Goal: Information Seeking & Learning: Learn about a topic

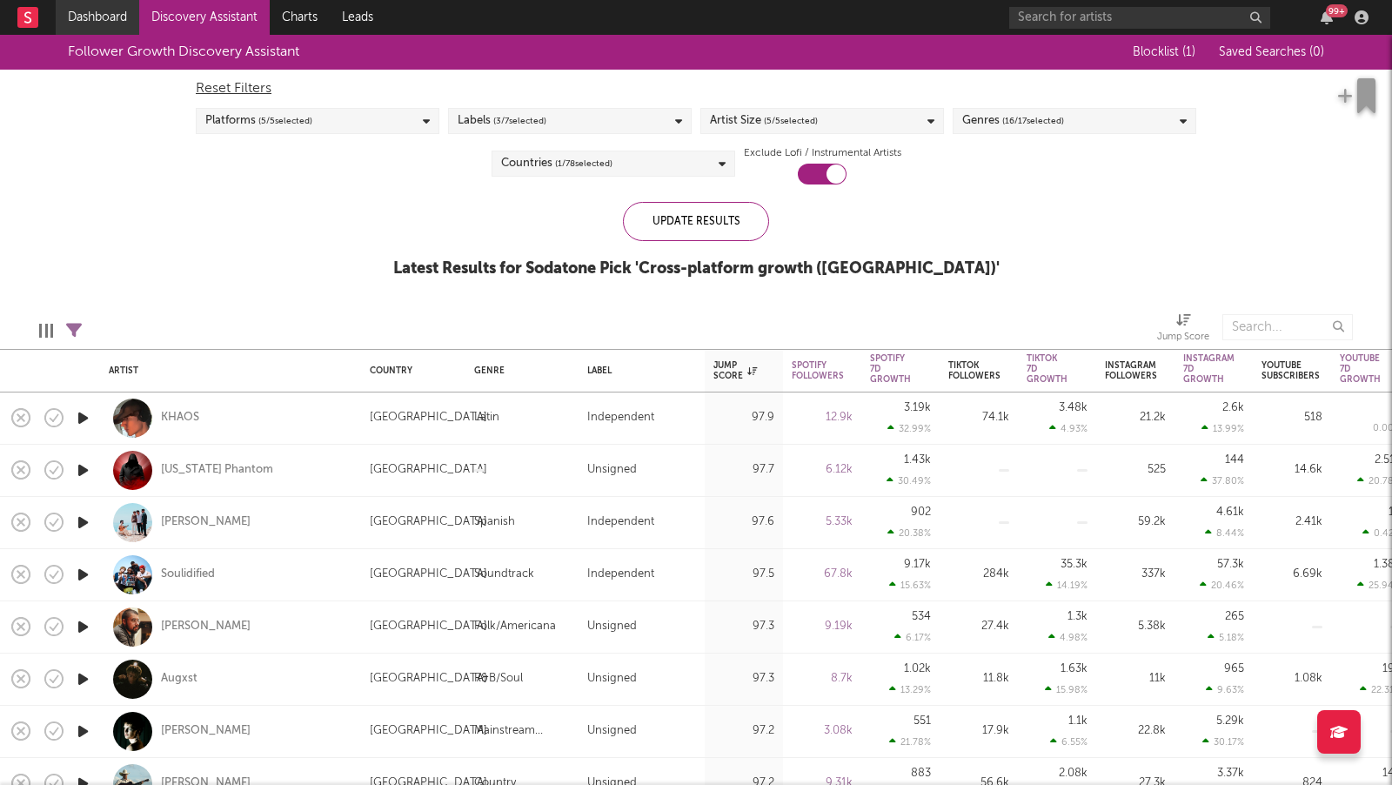
click at [115, 21] on link "Dashboard" at bounding box center [97, 17] width 83 height 35
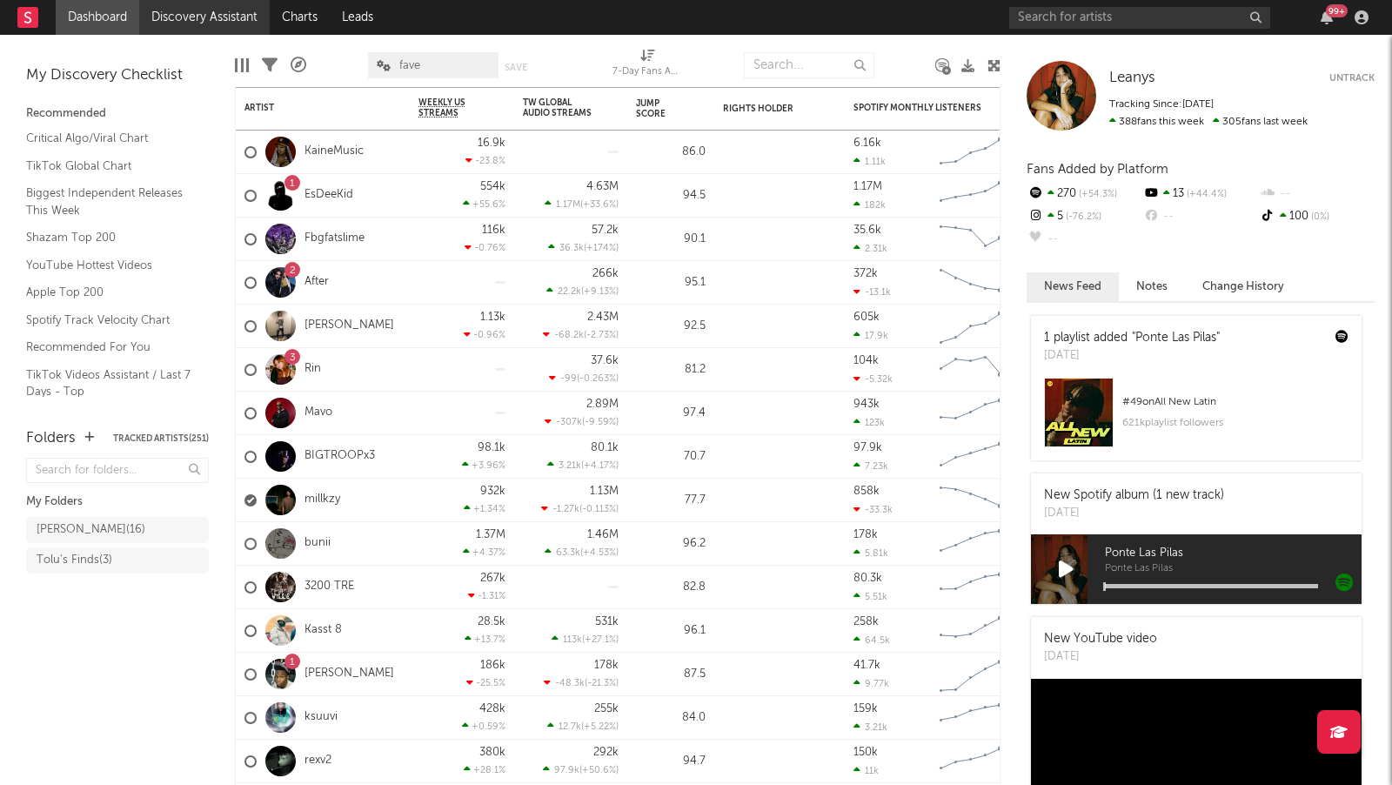
click at [226, 16] on link "Discovery Assistant" at bounding box center [204, 17] width 130 height 35
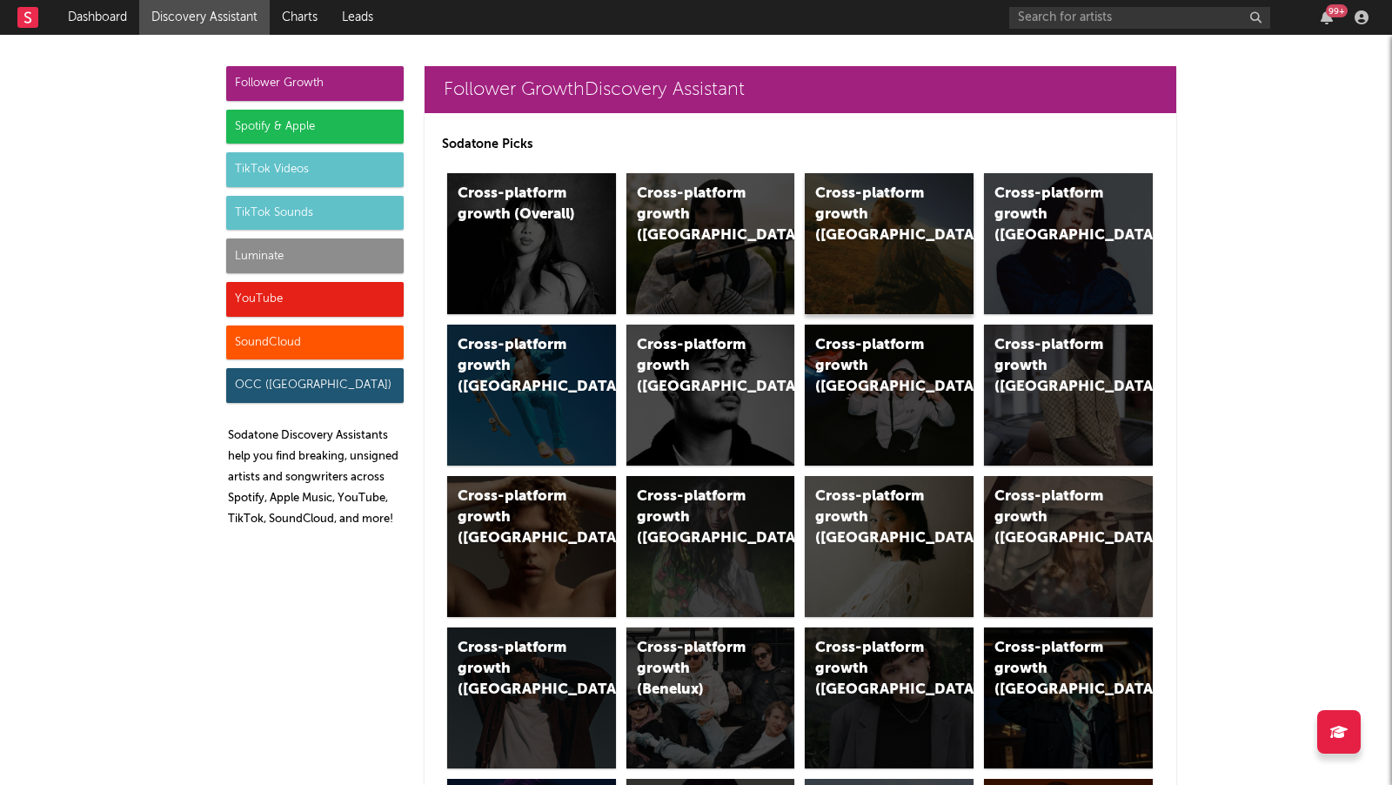
click at [868, 229] on div "Cross-platform growth (US)" at bounding box center [889, 243] width 169 height 141
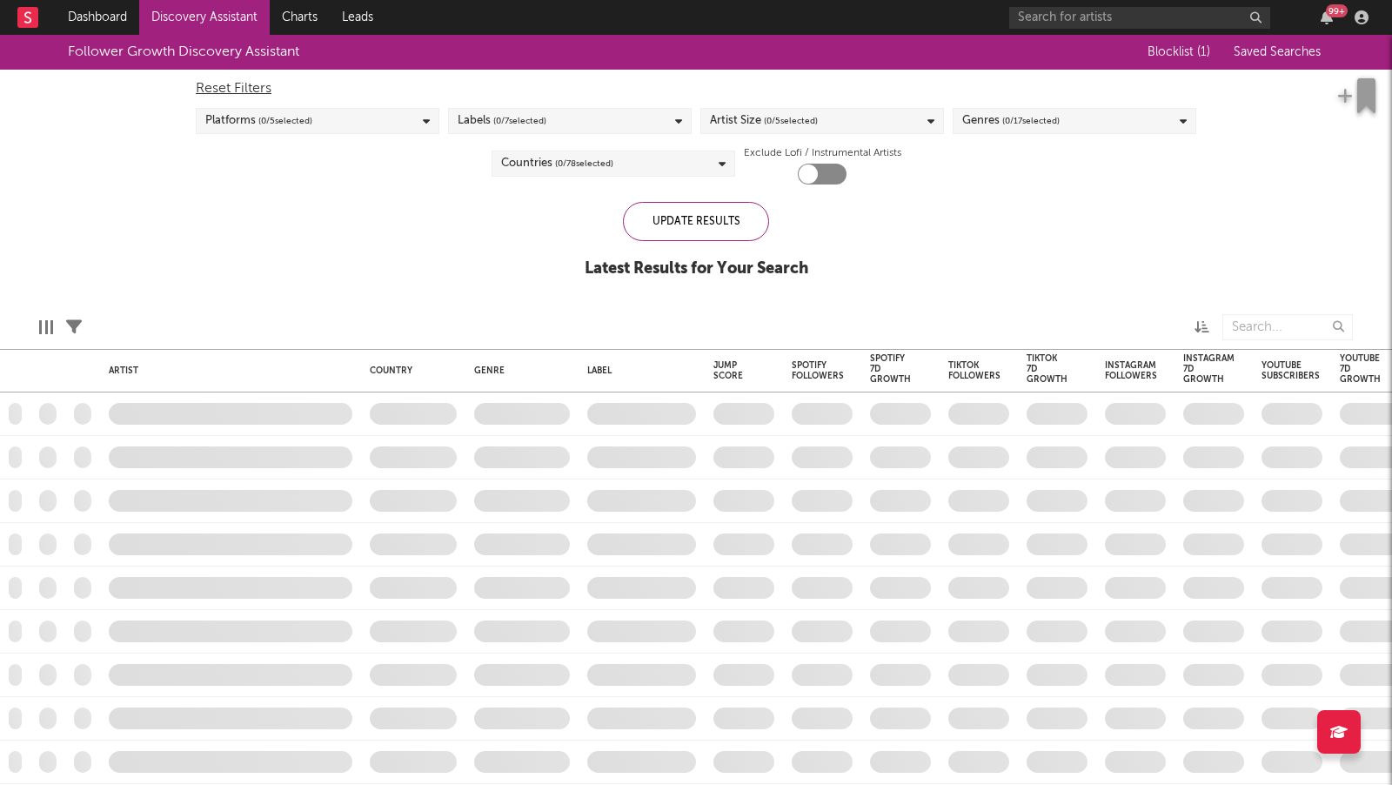
checkbox input "true"
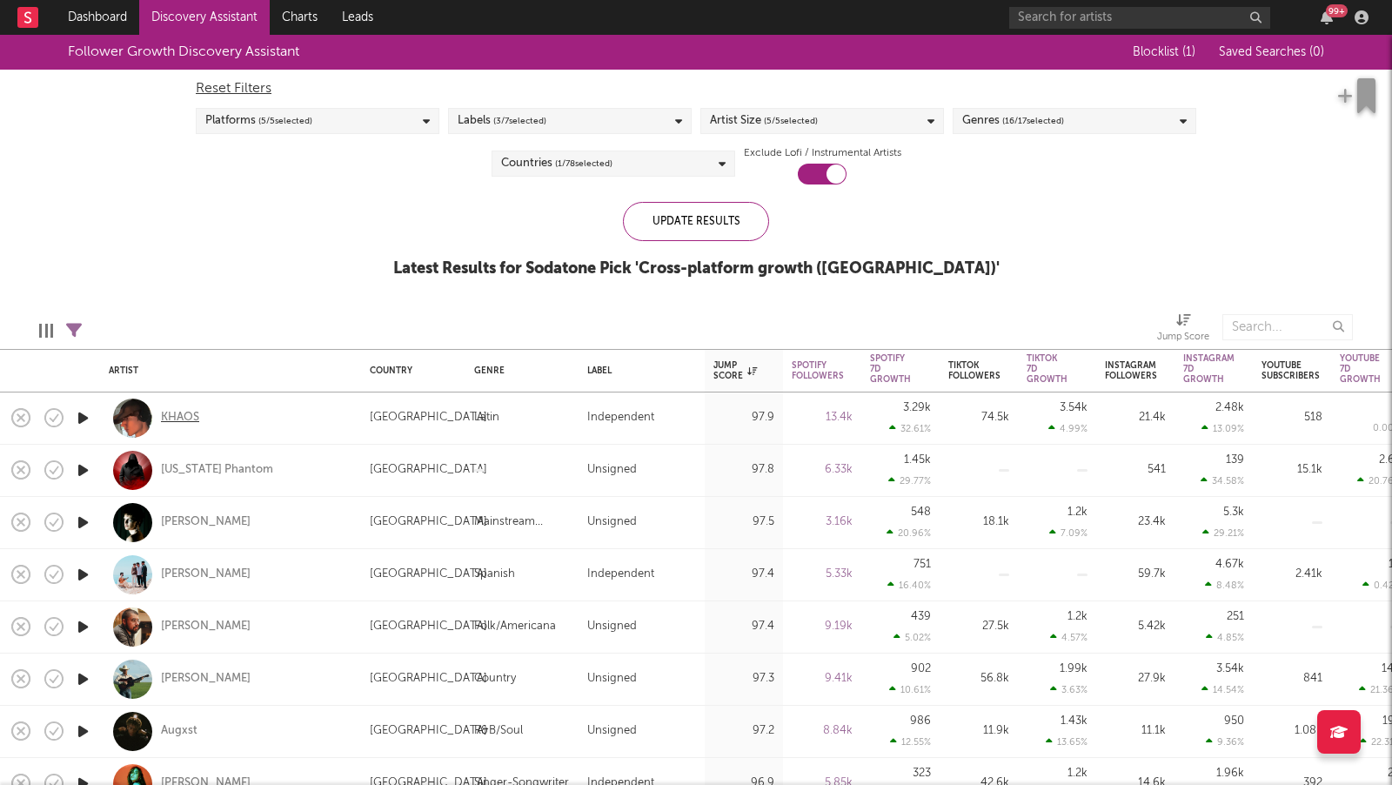
click at [177, 413] on div "KHAOS" at bounding box center [180, 418] width 38 height 16
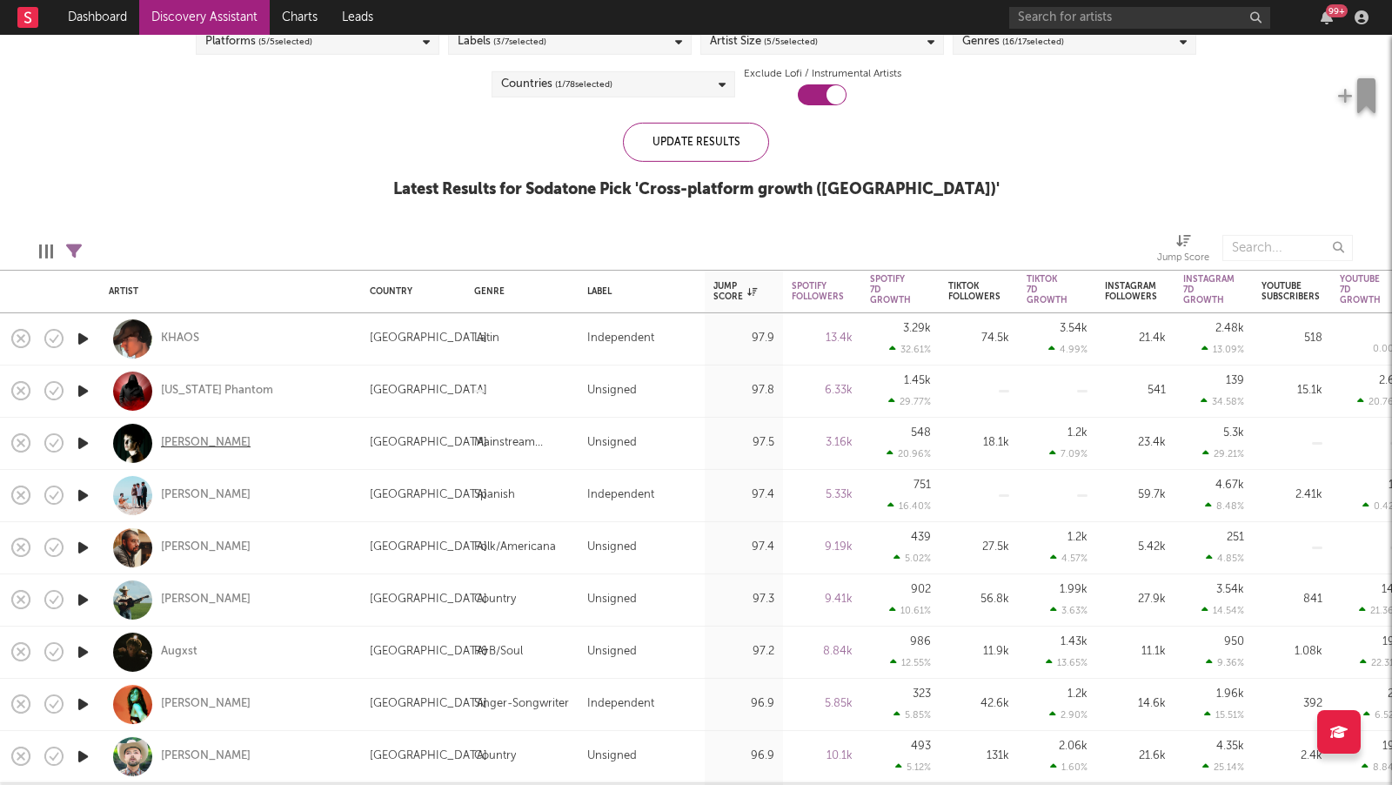
click at [195, 437] on div "BRAYTON" at bounding box center [206, 443] width 90 height 16
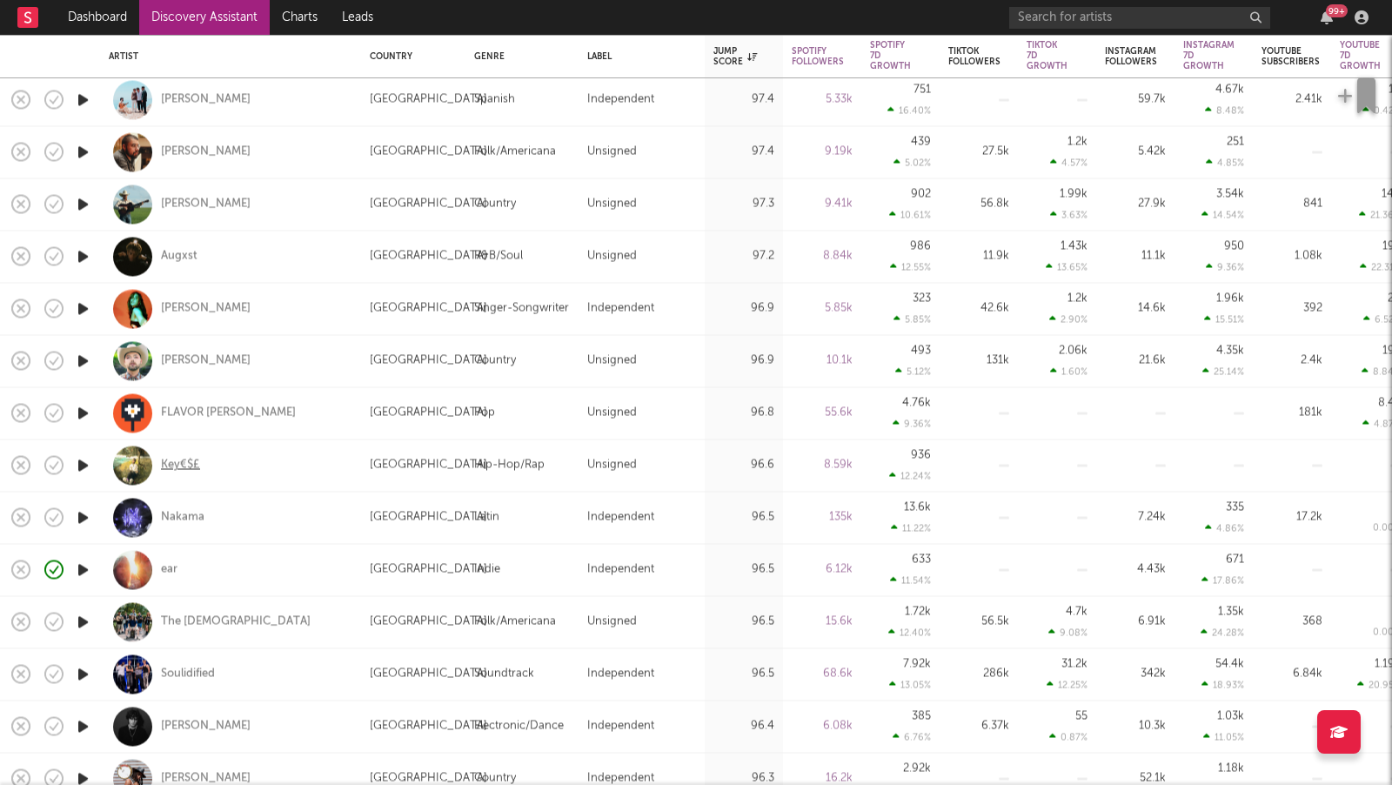
click at [189, 464] on div "Key€$£" at bounding box center [180, 465] width 39 height 16
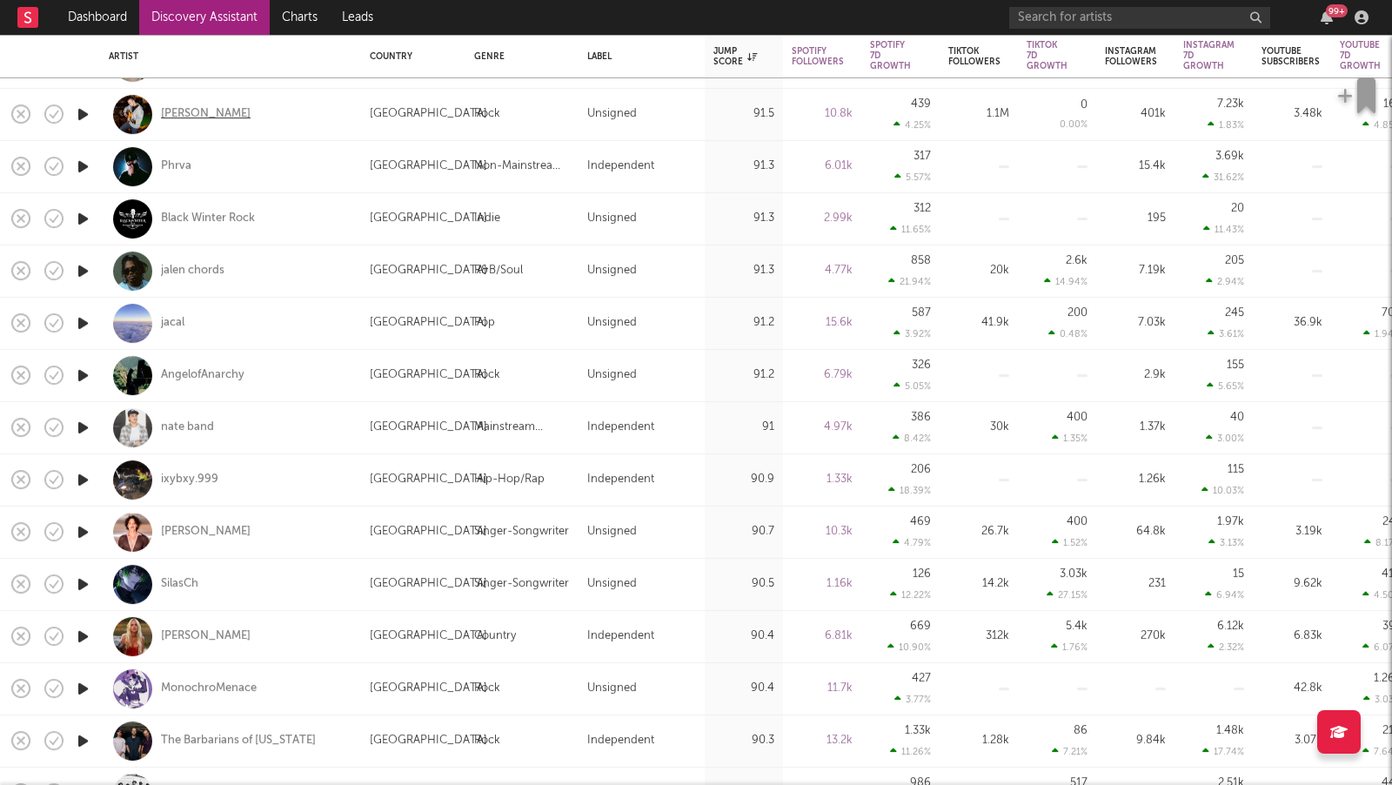
click at [189, 110] on div "Shane Appell" at bounding box center [206, 115] width 90 height 16
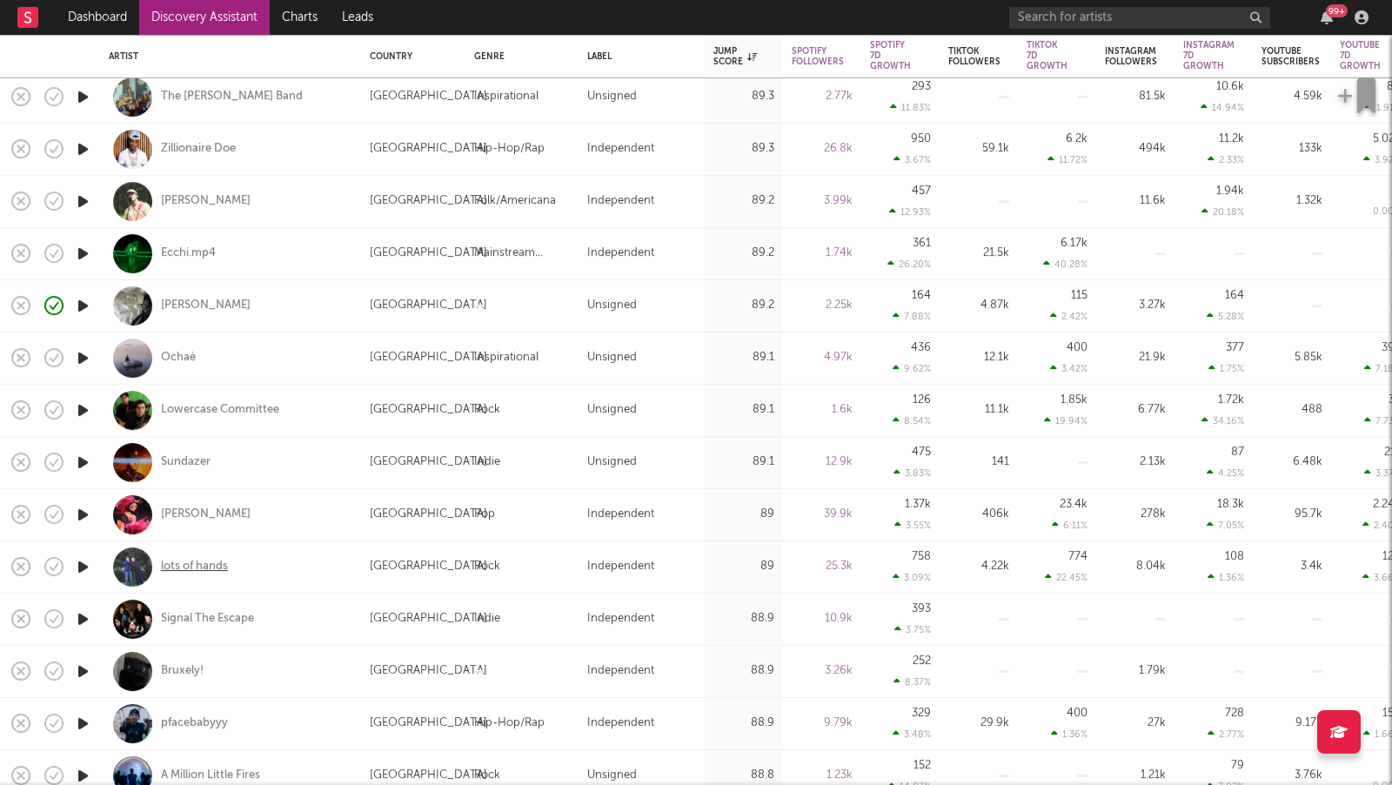
click at [201, 568] on div "lots of hands" at bounding box center [194, 567] width 67 height 16
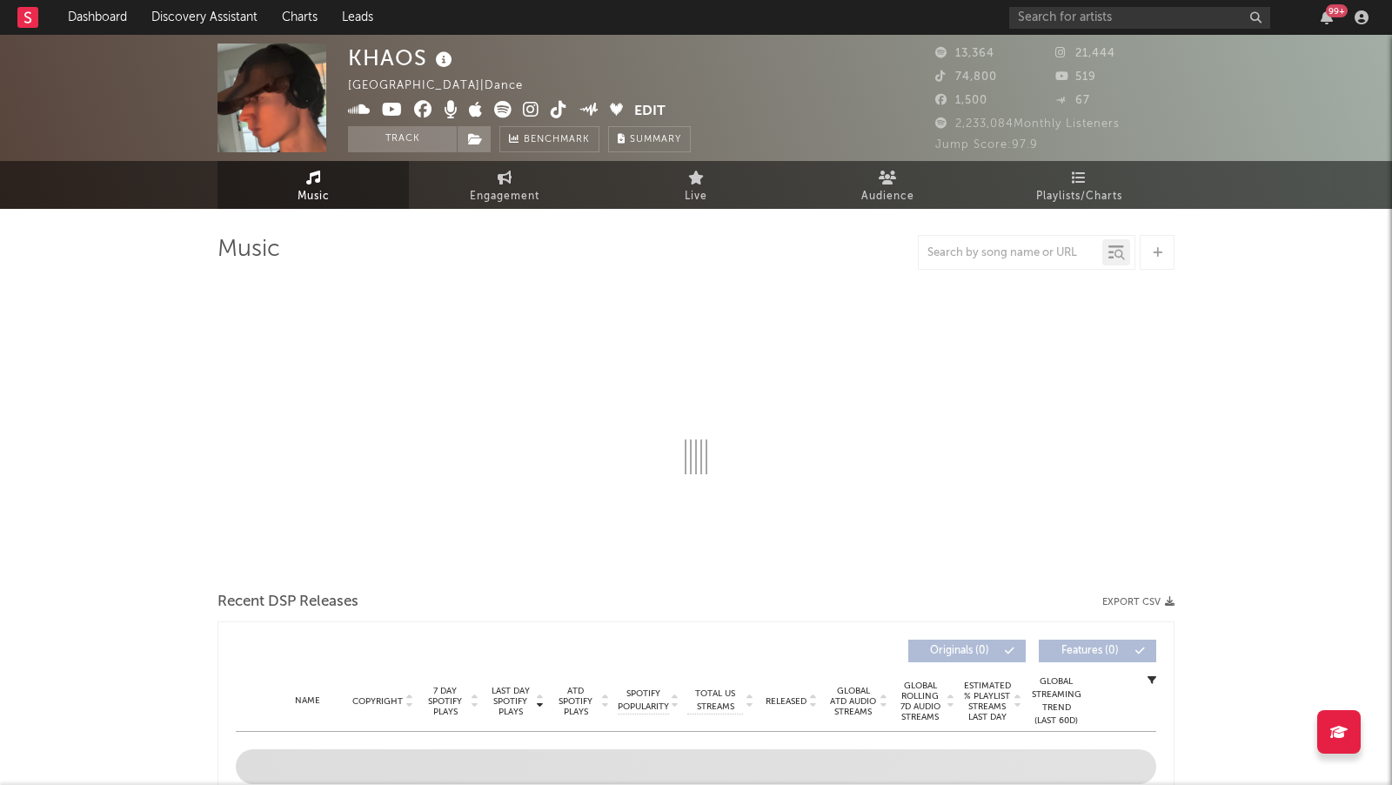
select select "1w"
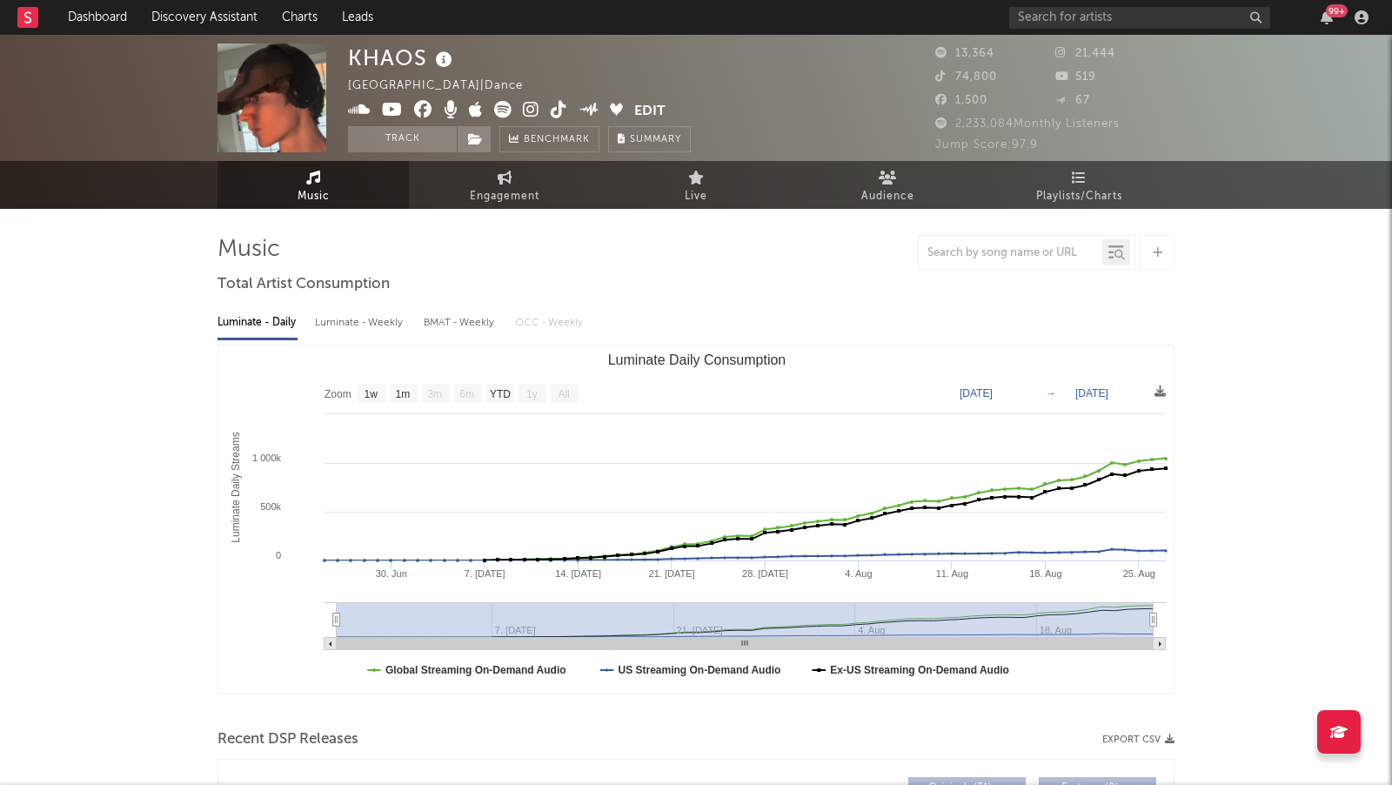
click at [531, 110] on icon at bounding box center [531, 109] width 17 height 17
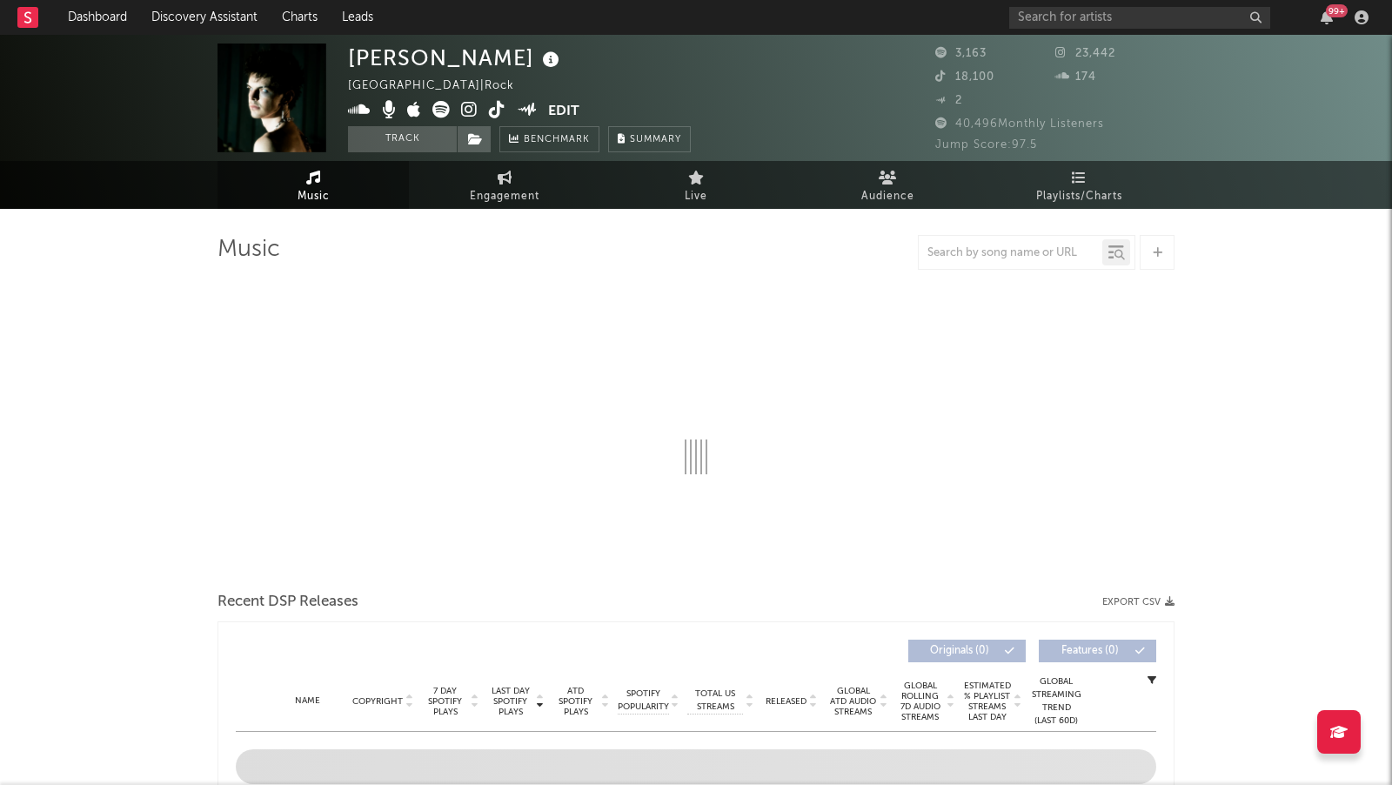
select select "1w"
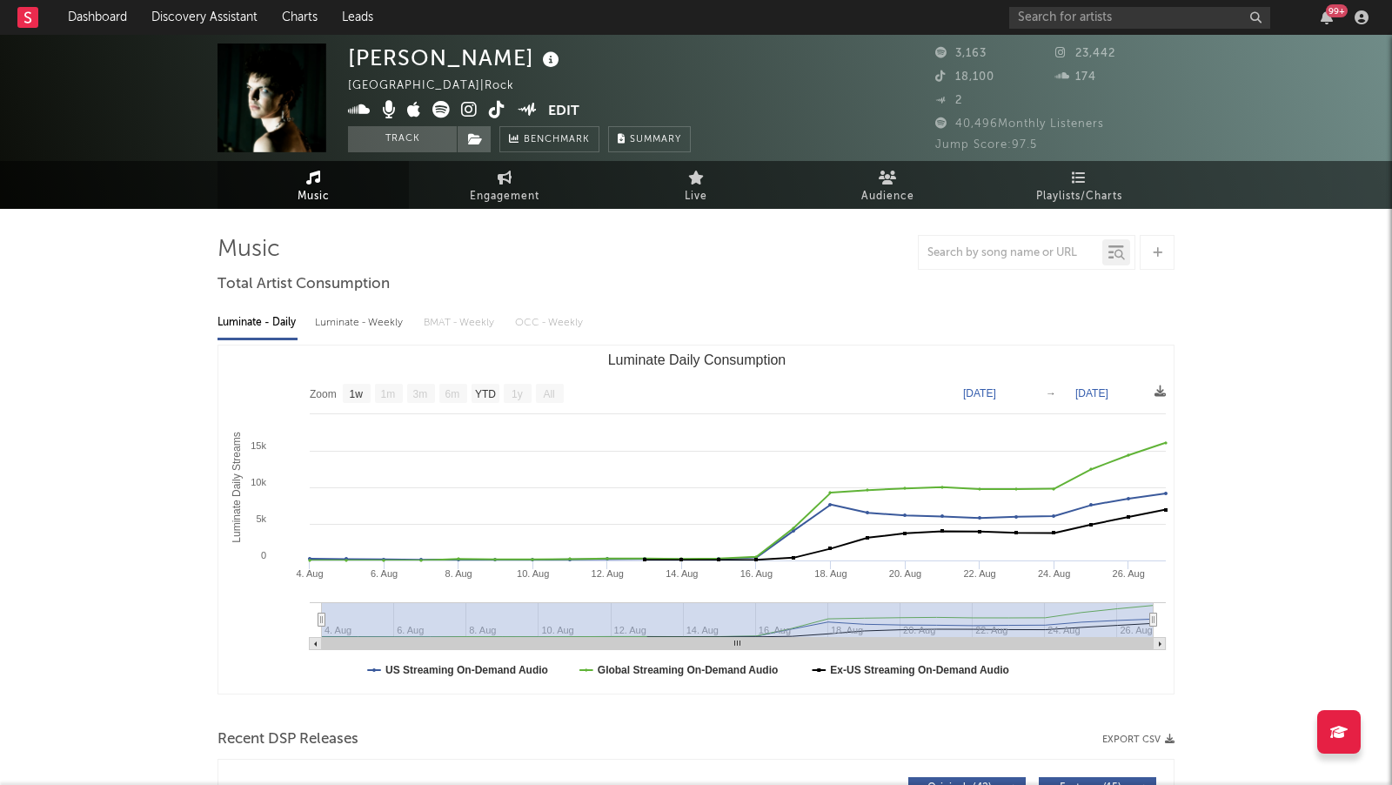
click at [475, 108] on icon at bounding box center [469, 109] width 17 height 17
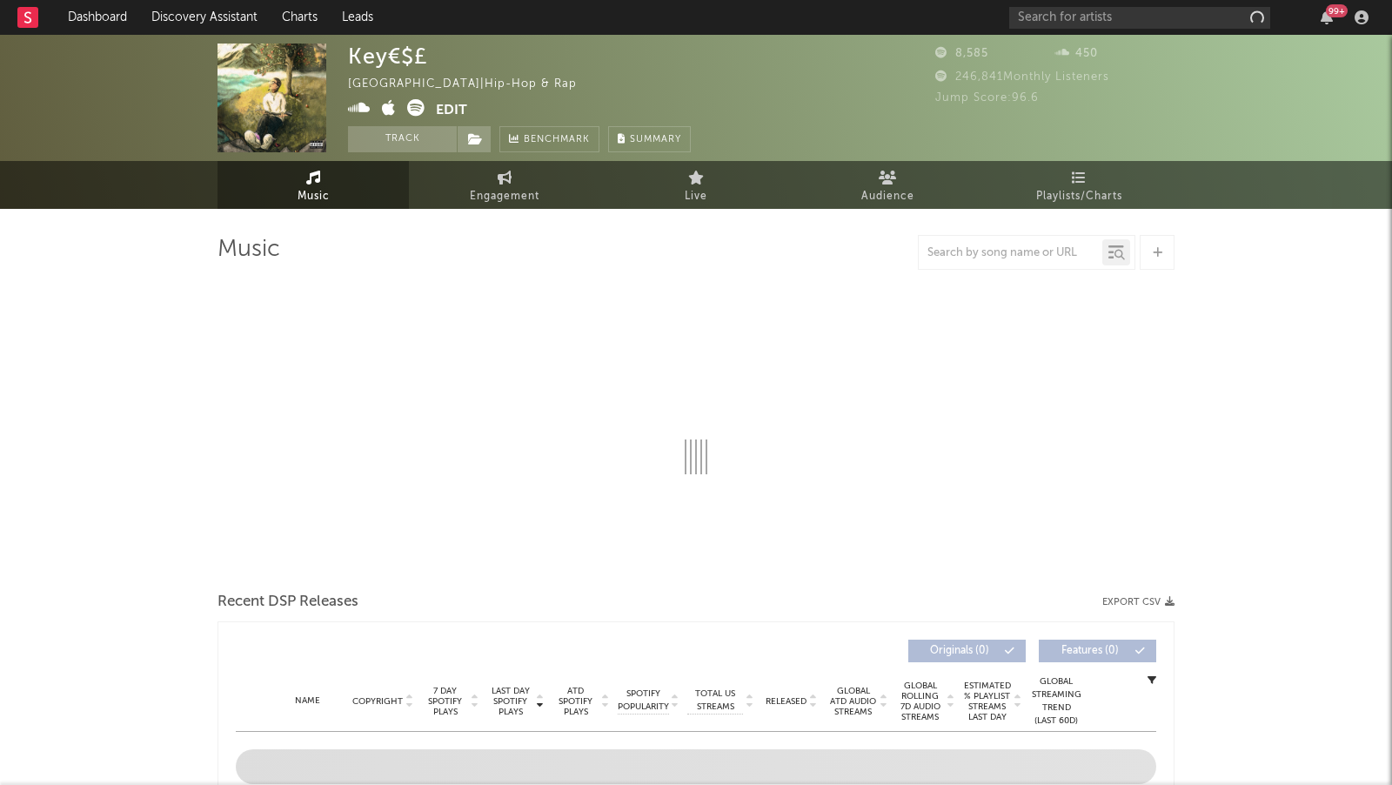
select select "1w"
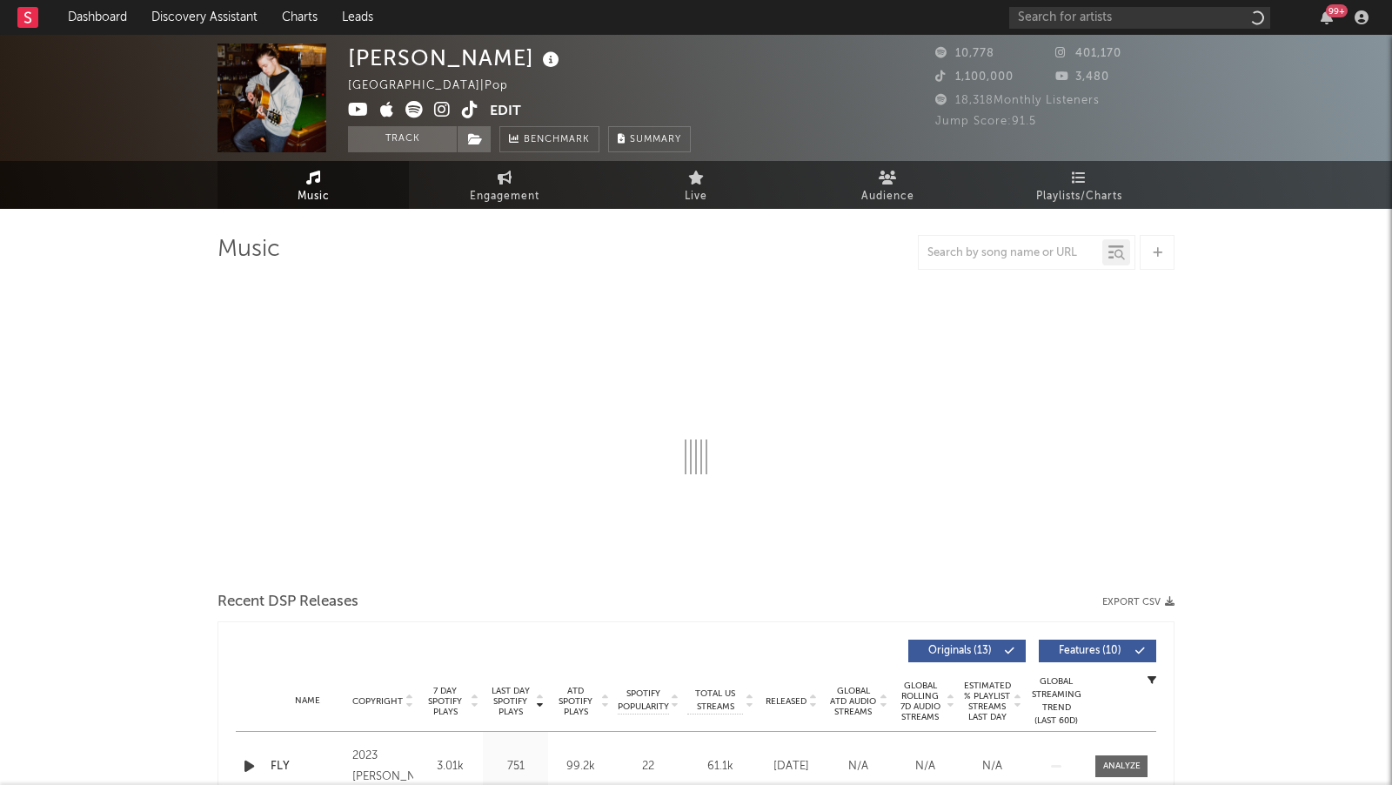
select select "1w"
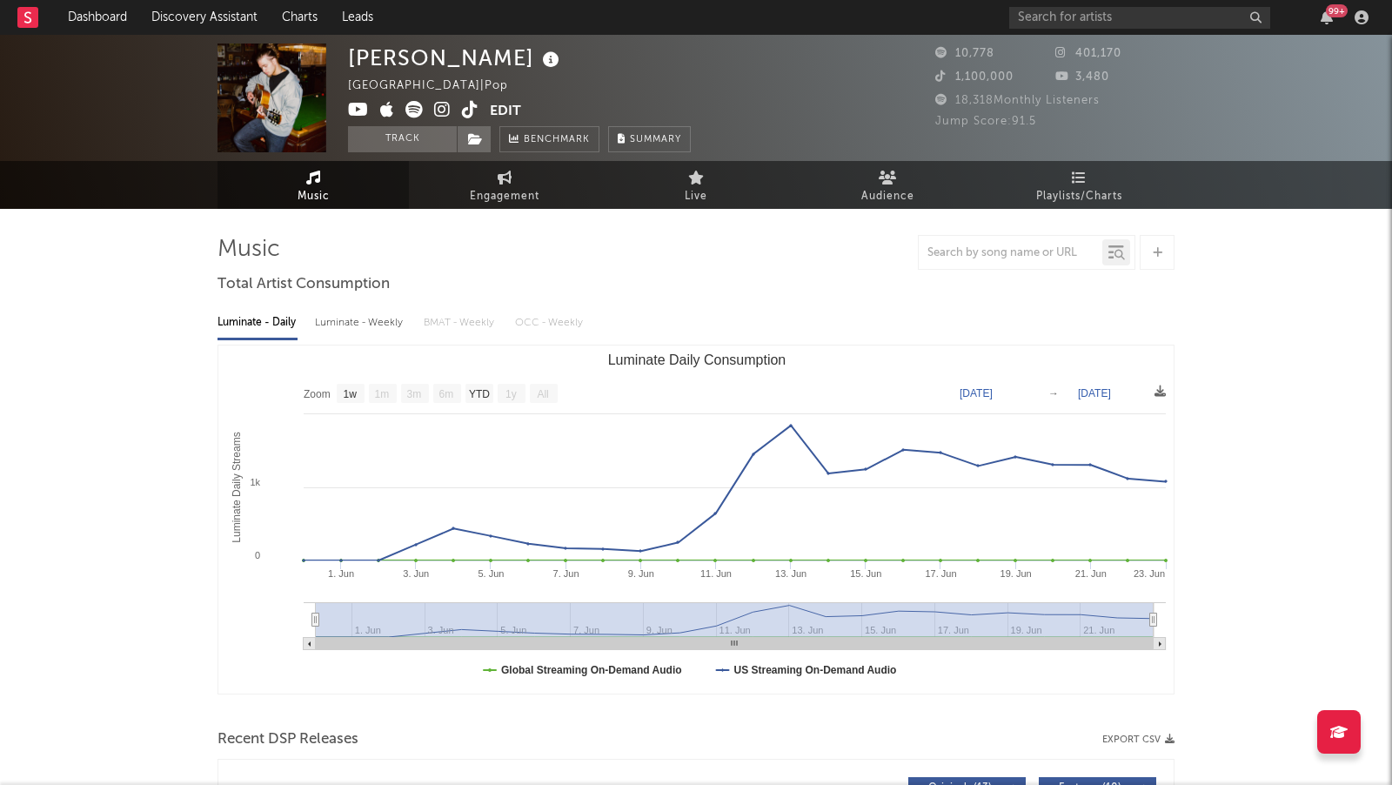
click at [442, 110] on icon at bounding box center [442, 109] width 17 height 17
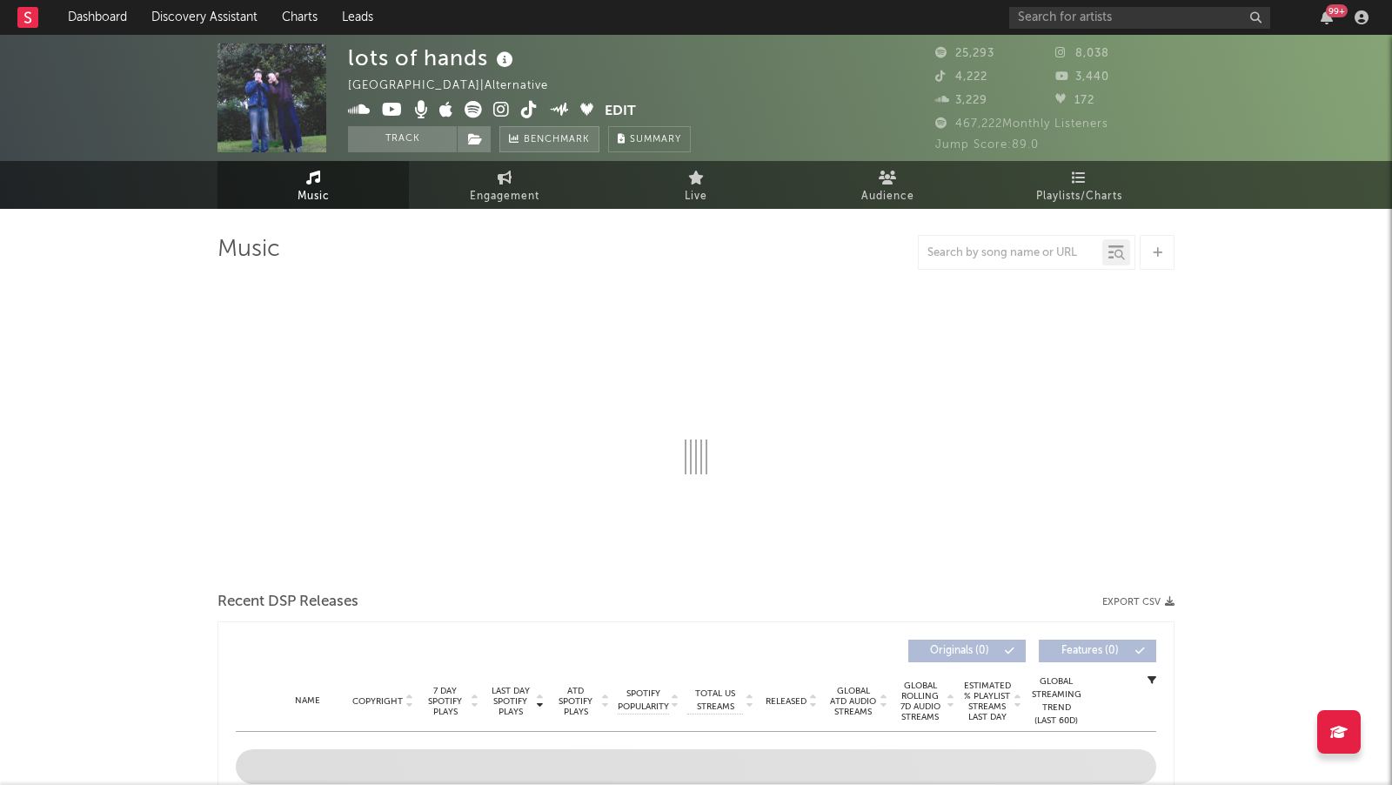
select select "6m"
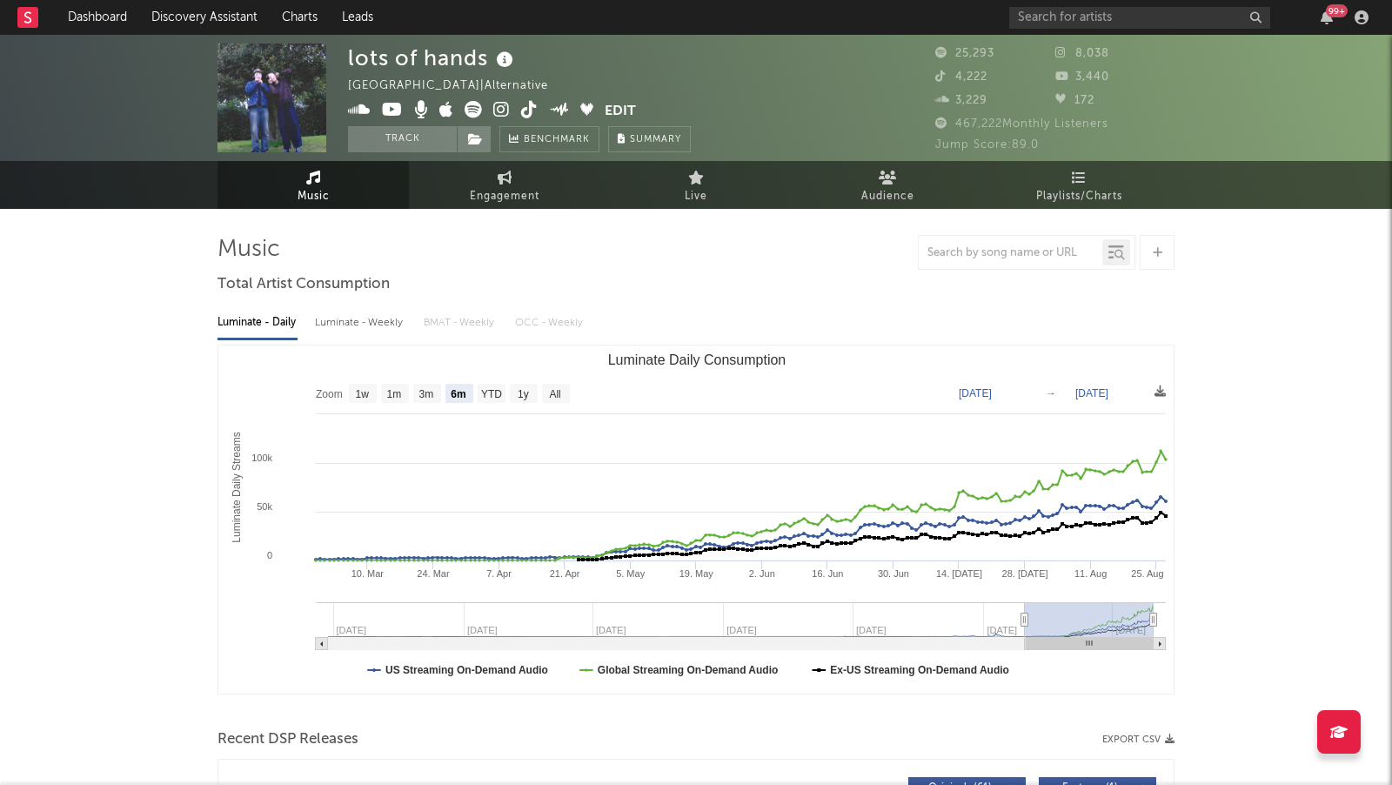
click at [502, 110] on icon at bounding box center [501, 109] width 17 height 17
